Goal: Transaction & Acquisition: Purchase product/service

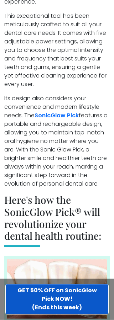
scroll to position [1256, 0]
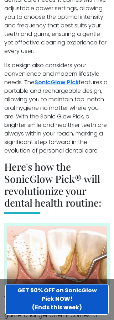
click at [83, 223] on img at bounding box center [56, 255] width 105 height 65
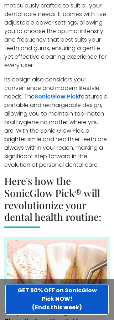
scroll to position [1243, 0]
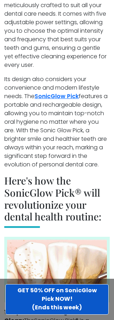
click at [66, 237] on img at bounding box center [56, 269] width 105 height 65
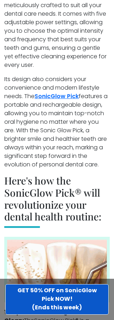
click at [78, 237] on img at bounding box center [56, 269] width 105 height 65
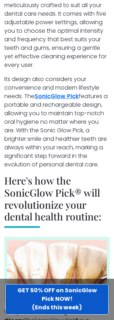
click at [103, 237] on img at bounding box center [56, 269] width 105 height 65
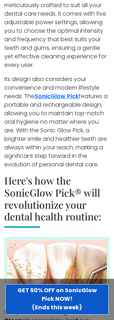
click at [93, 237] on img at bounding box center [56, 269] width 105 height 65
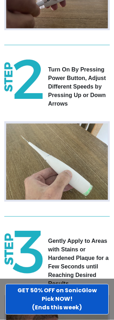
scroll to position [2248, 0]
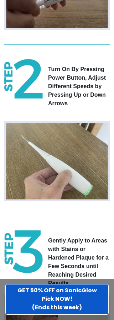
click at [107, 70] on div "Turn On By Pressing Power Button, Adjust Different Speeds by Pressing Up or Dow…" at bounding box center [56, 89] width 105 height 60
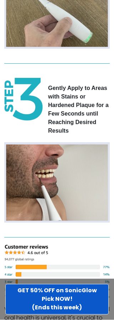
scroll to position [2417, 0]
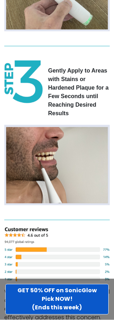
click at [18, 230] on img at bounding box center [56, 254] width 105 height 55
click at [19, 230] on img at bounding box center [56, 254] width 105 height 55
click at [22, 227] on img at bounding box center [56, 254] width 105 height 55
click at [23, 227] on img at bounding box center [56, 254] width 105 height 55
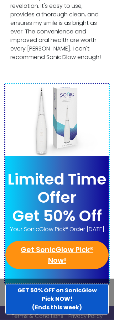
scroll to position [4127, 0]
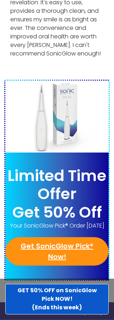
click at [77, 237] on link "Get SonicGlow Pick® Now!" at bounding box center [56, 251] width 103 height 28
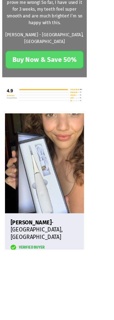
scroll to position [2581, 0]
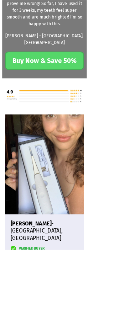
click at [101, 111] on figure at bounding box center [56, 129] width 101 height 36
click at [96, 111] on figure at bounding box center [56, 129] width 101 height 36
click at [84, 111] on figure at bounding box center [56, 129] width 101 height 36
click at [103, 111] on figure at bounding box center [56, 129] width 101 height 36
click at [101, 111] on figure at bounding box center [56, 129] width 101 height 36
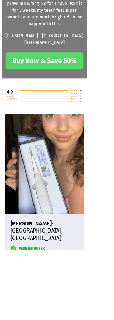
click at [103, 111] on figure at bounding box center [56, 129] width 101 height 36
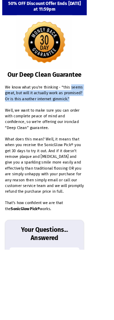
scroll to position [3786, 0]
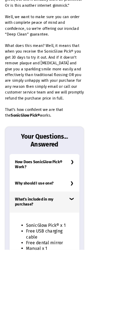
scroll to position [3884, 0]
